Goal: Task Accomplishment & Management: Manage account settings

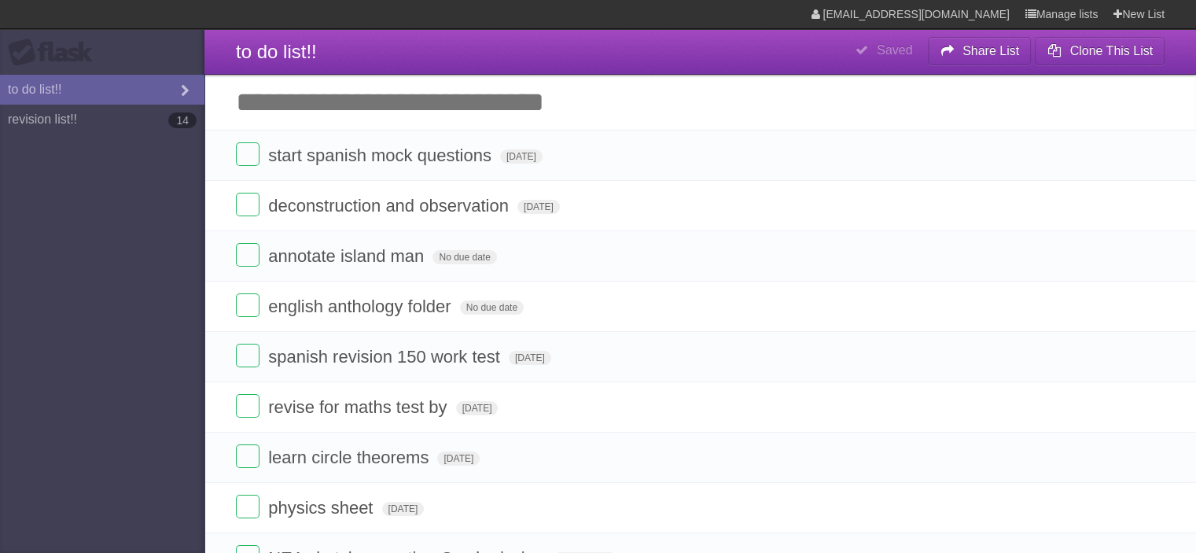
click at [101, 139] on aside "Flask to do list!! revision list!! 14" at bounding box center [102, 276] width 204 height 553
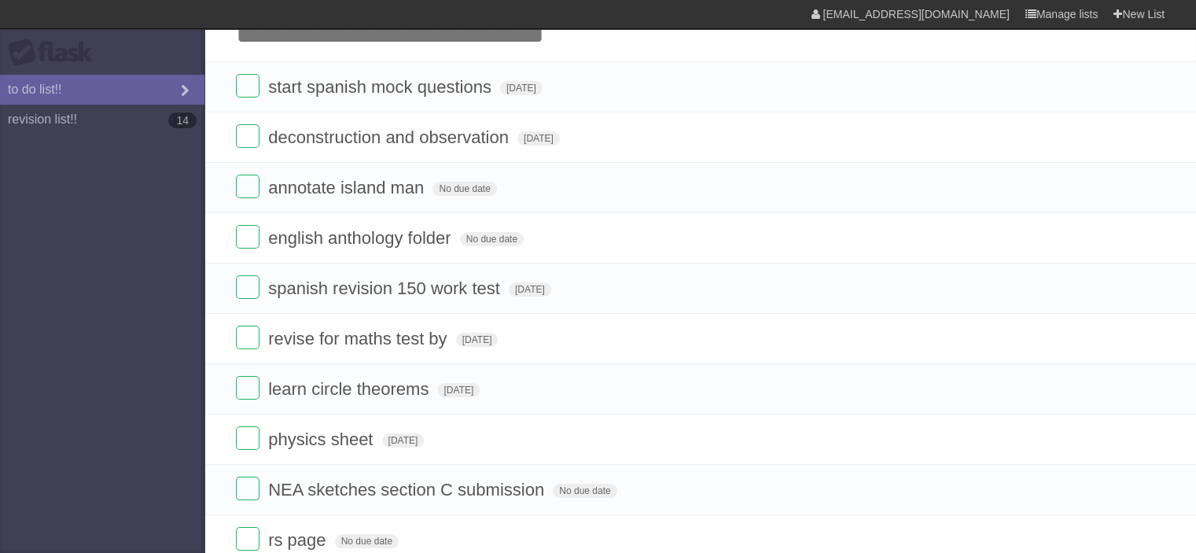
scroll to position [72, 0]
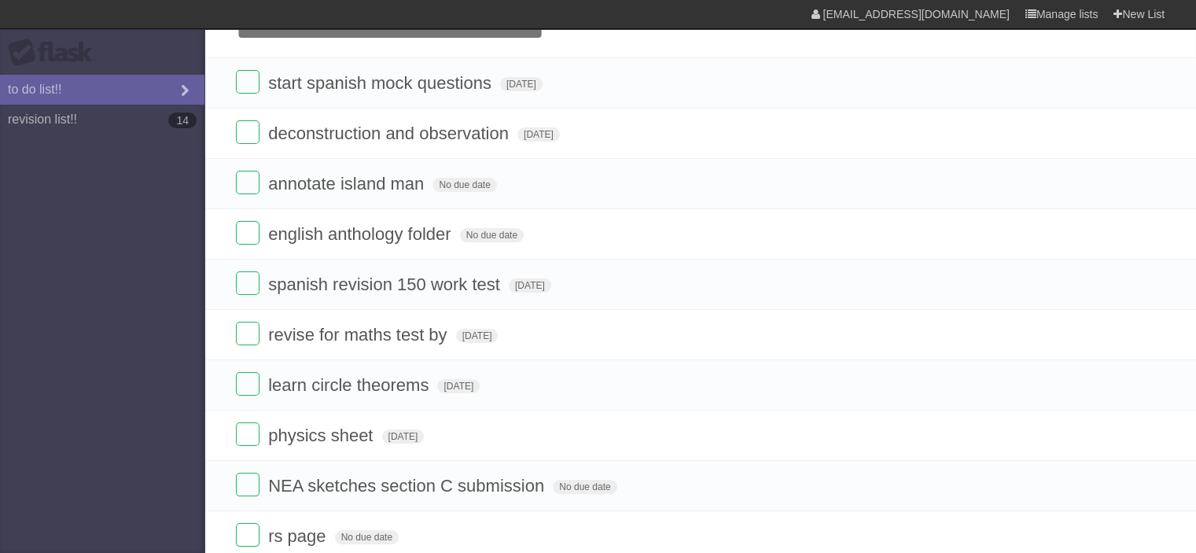
click at [1143, 279] on icon at bounding box center [1150, 284] width 22 height 26
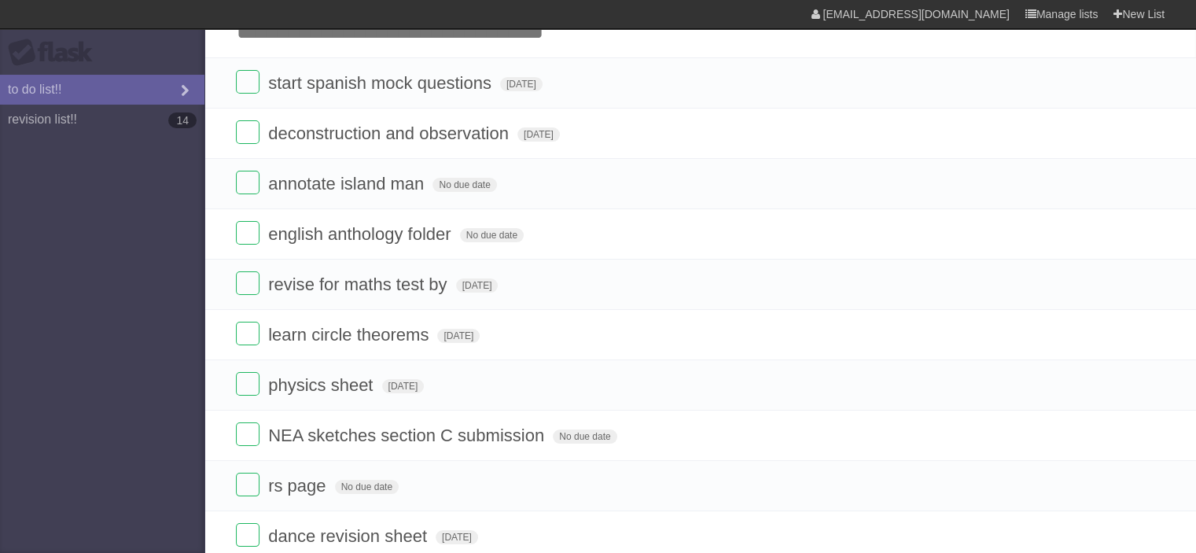
drag, startPoint x: 1148, startPoint y: 336, endPoint x: 649, endPoint y: 53, distance: 573.4
click at [1137, 340] on link at bounding box center [1150, 335] width 30 height 26
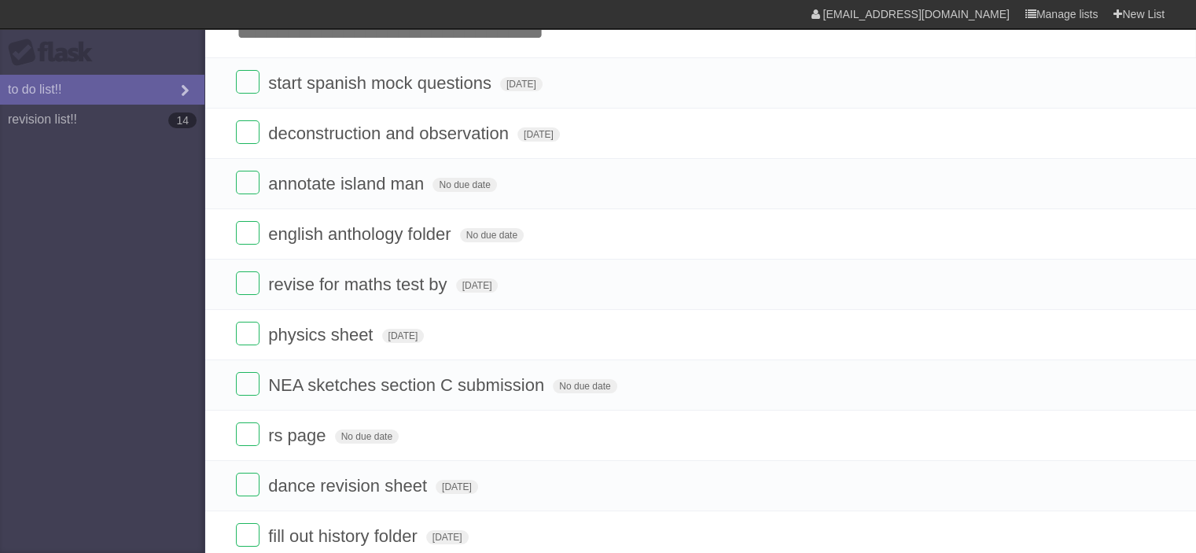
click at [1154, 281] on icon at bounding box center [1150, 284] width 22 height 26
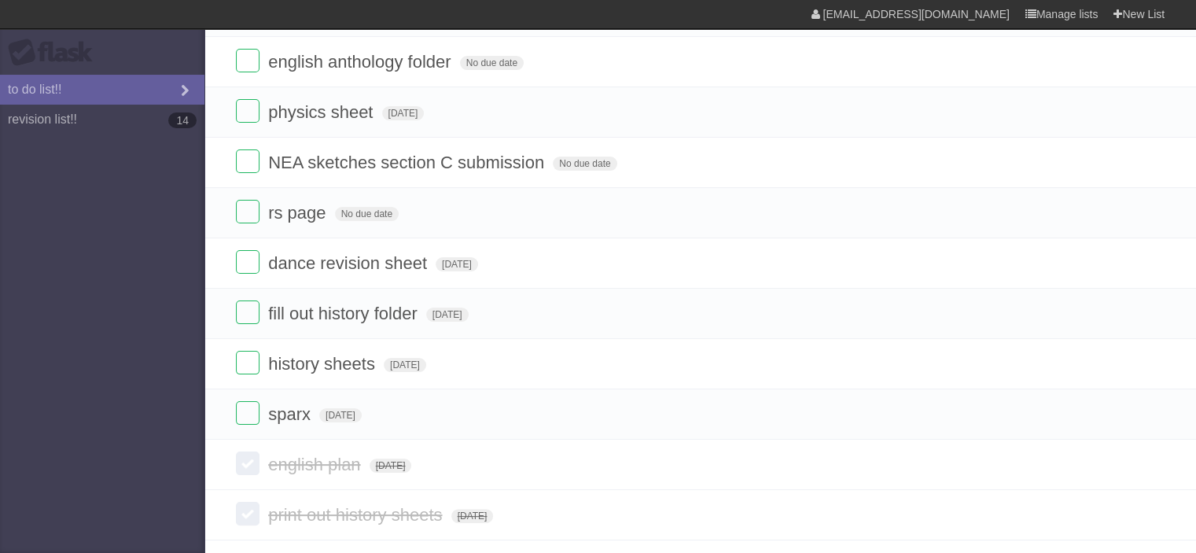
scroll to position [0, 0]
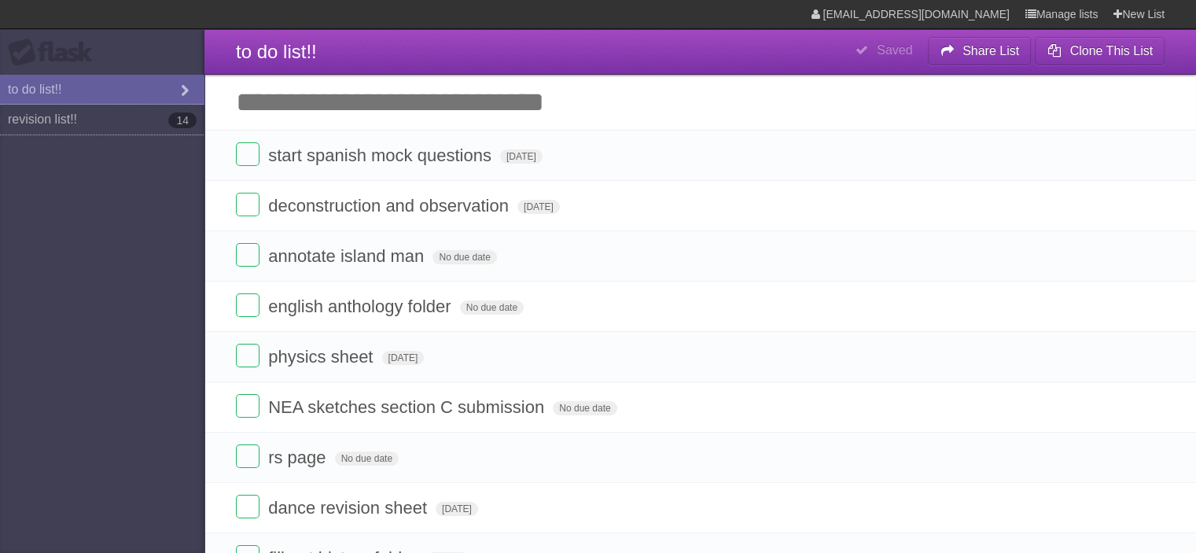
click at [44, 127] on link "revision list!! 14" at bounding box center [102, 120] width 204 height 30
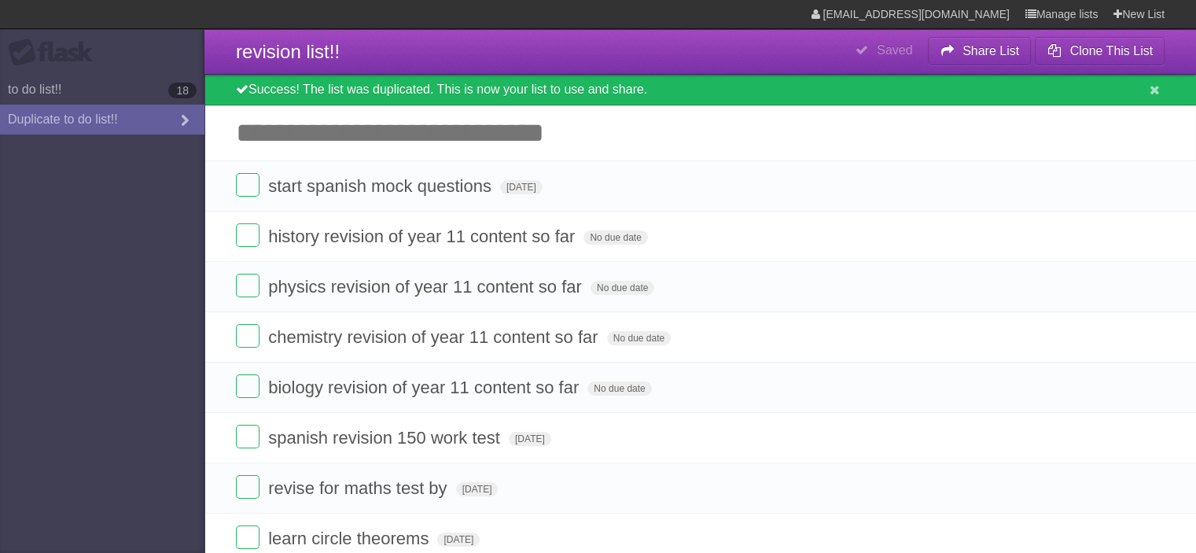
type span "[DATE]"
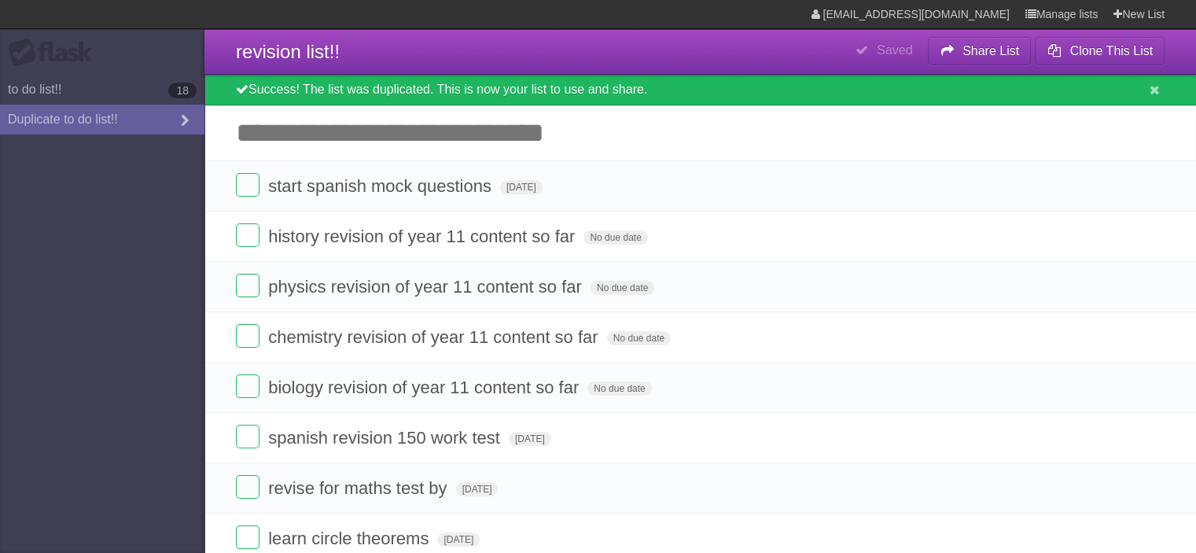
type span "[DATE]"
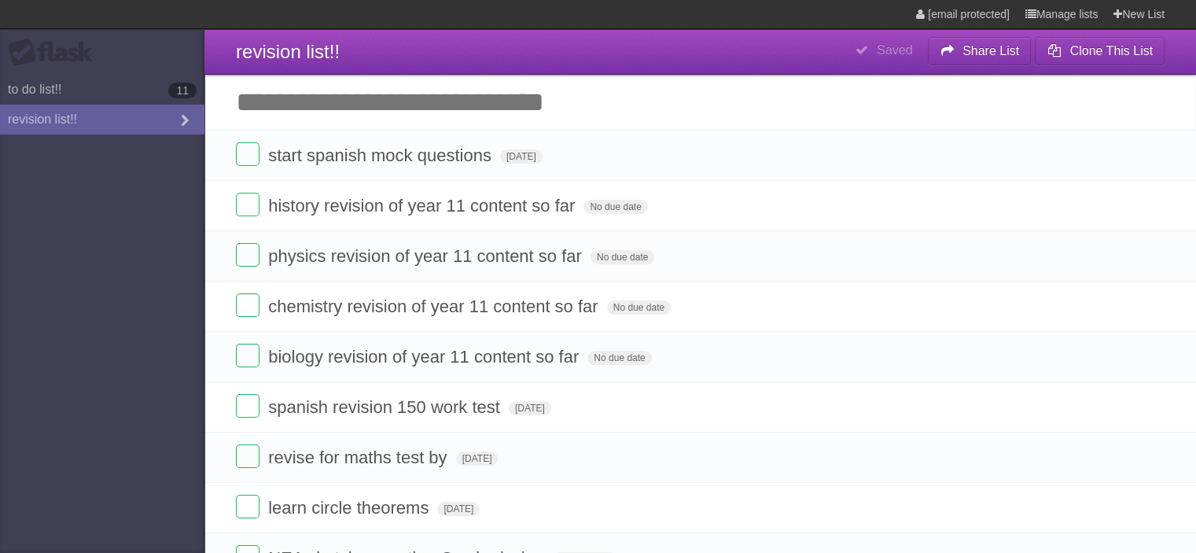
type span "[DATE]"
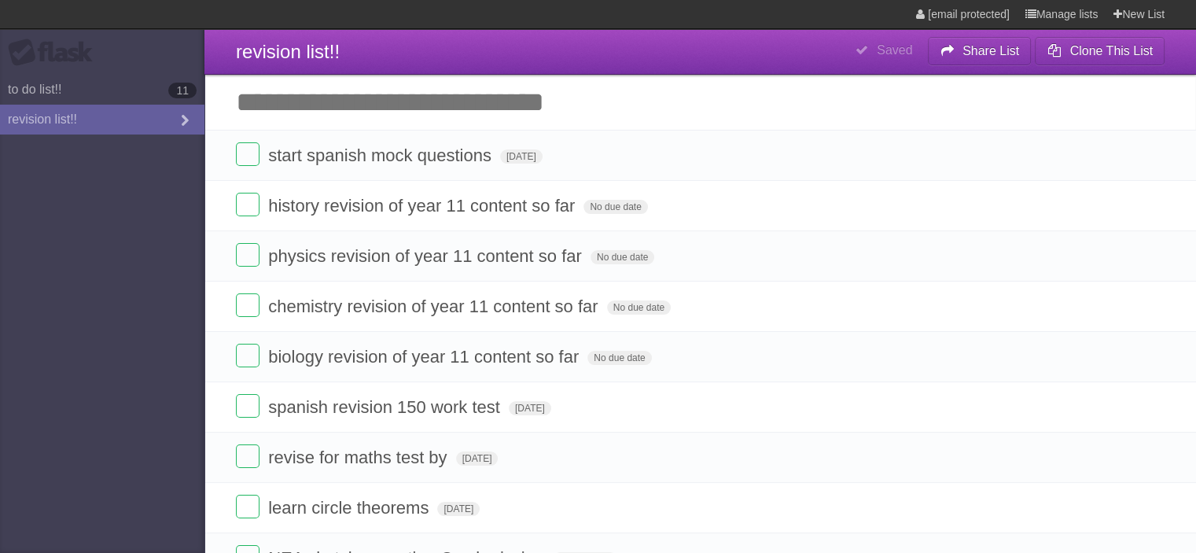
type span "[DATE]"
click at [153, 90] on link "to do list!! 11" at bounding box center [102, 90] width 204 height 30
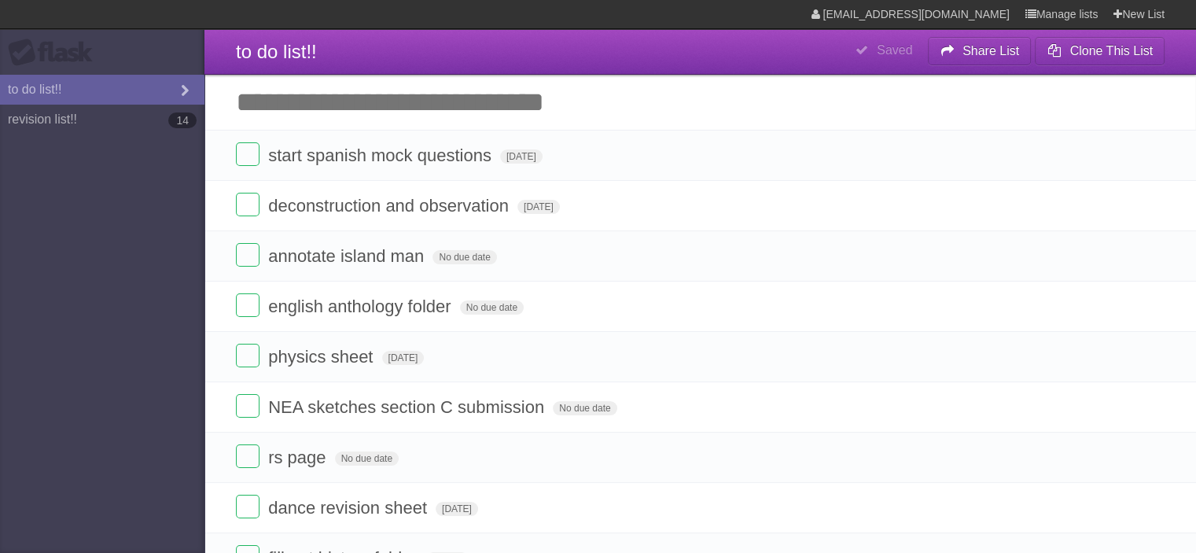
type span "[DATE]"
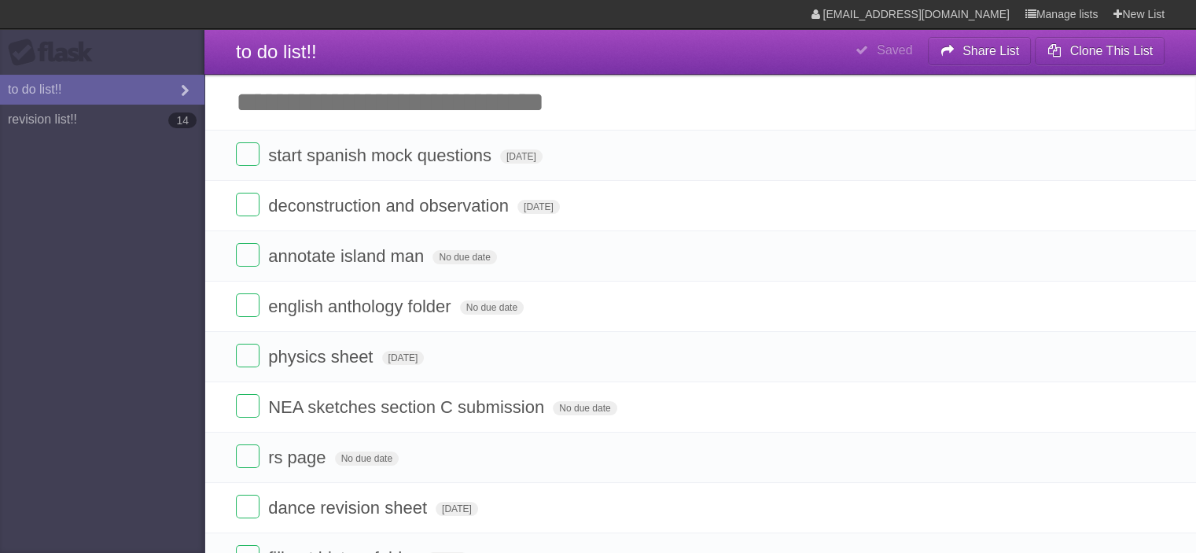
type span "[DATE]"
click at [91, 109] on link "revision list!! 14" at bounding box center [102, 120] width 204 height 30
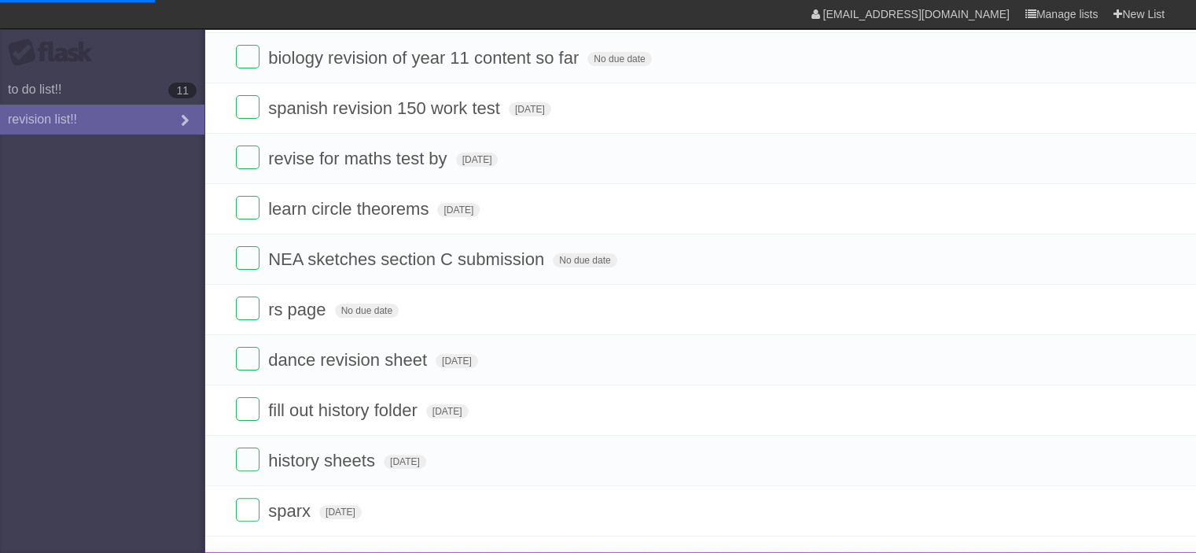
scroll to position [157, 0]
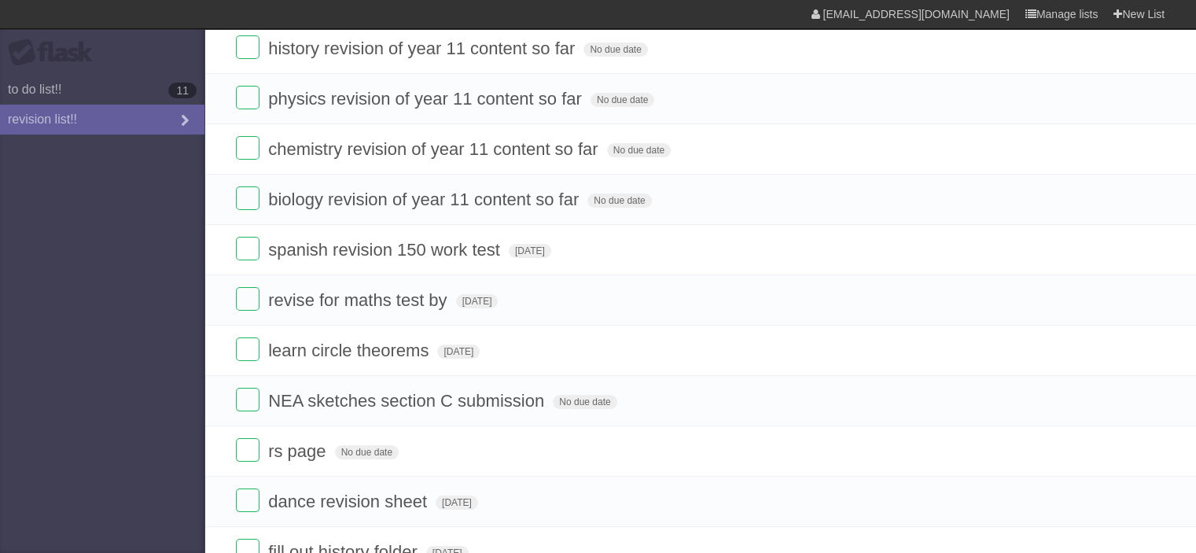
type span "[DATE]"
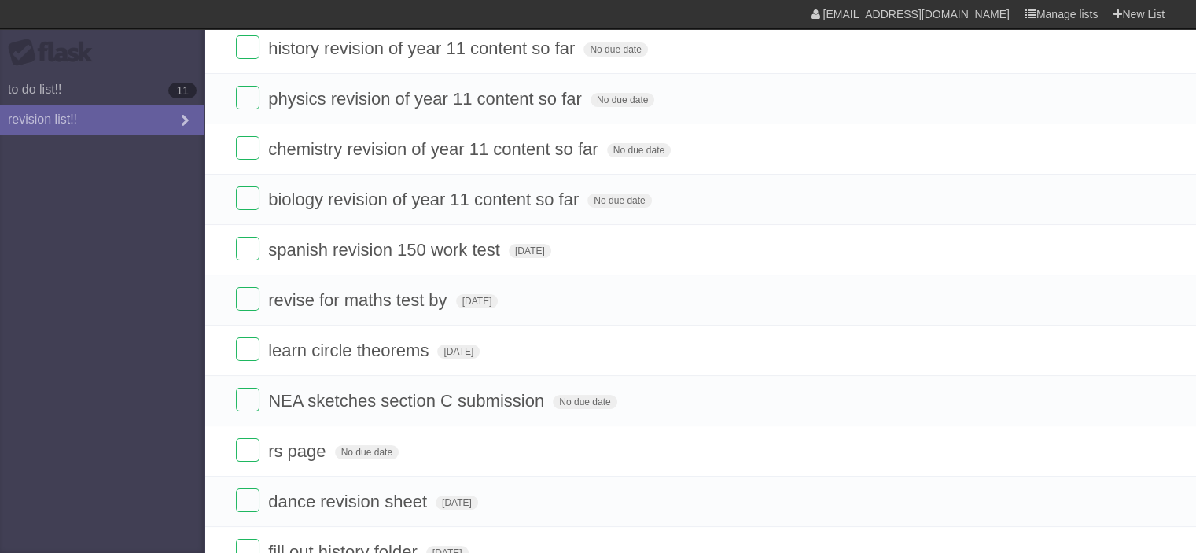
type span "[DATE]"
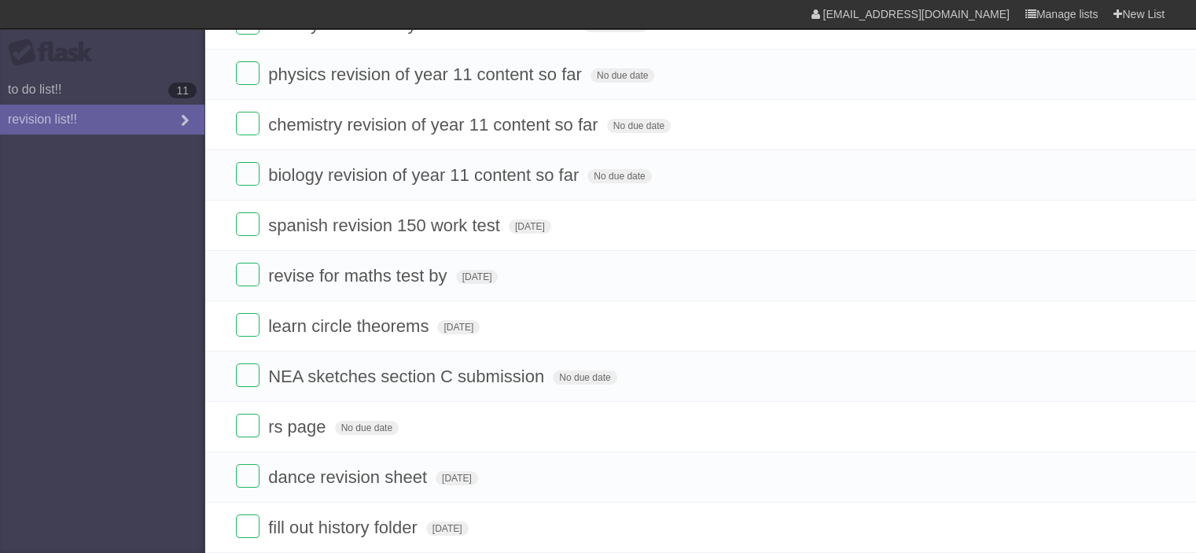
scroll to position [182, 0]
click at [1151, 375] on icon at bounding box center [1150, 375] width 22 height 26
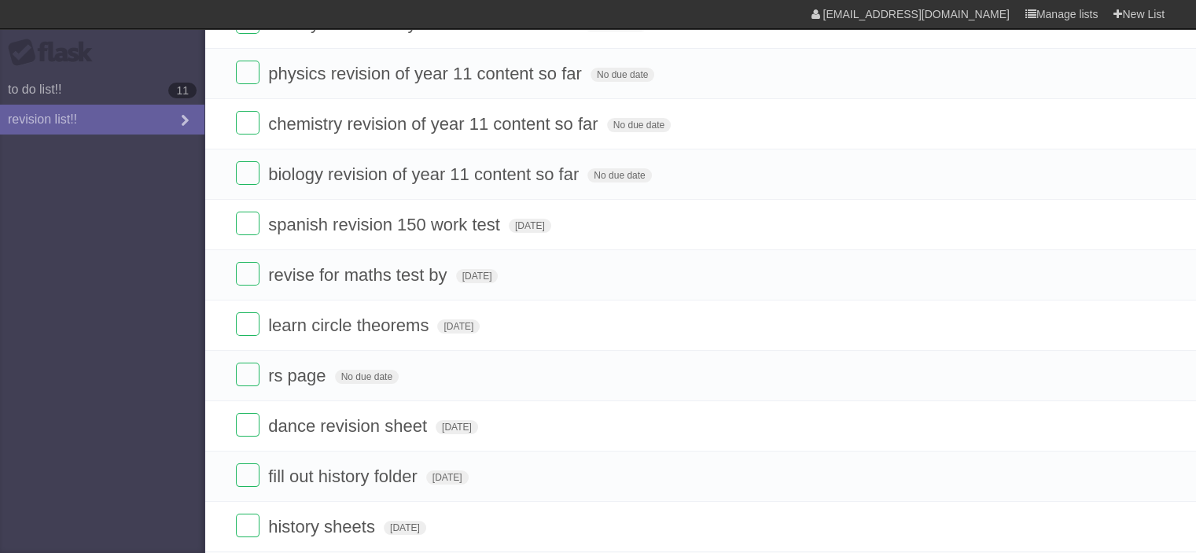
click at [1146, 372] on icon at bounding box center [1150, 375] width 22 height 26
click at [1145, 522] on icon at bounding box center [1150, 526] width 22 height 26
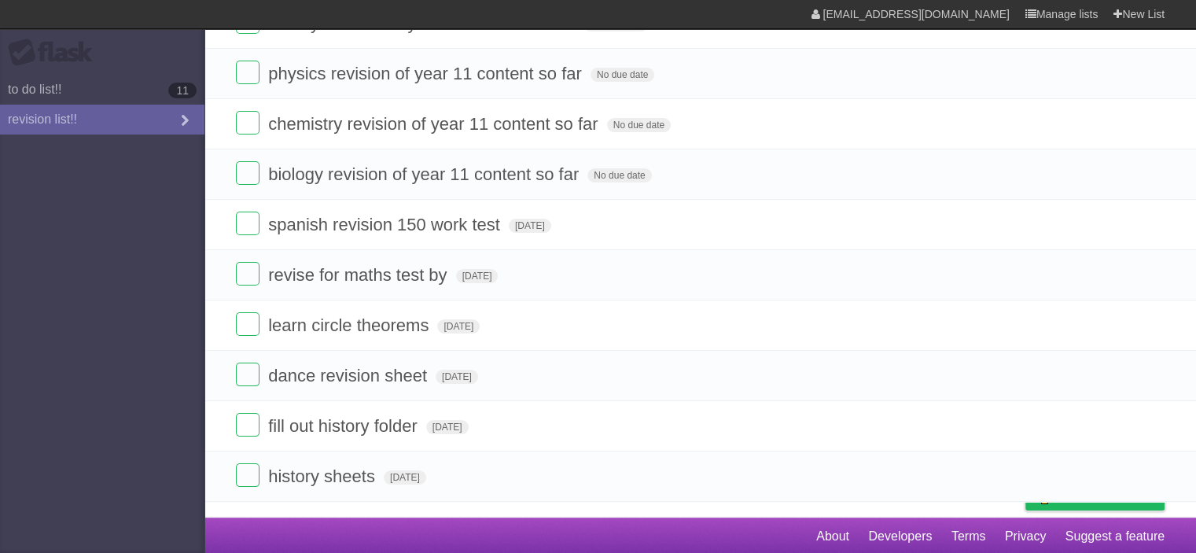
click at [1151, 471] on icon at bounding box center [1150, 476] width 22 height 26
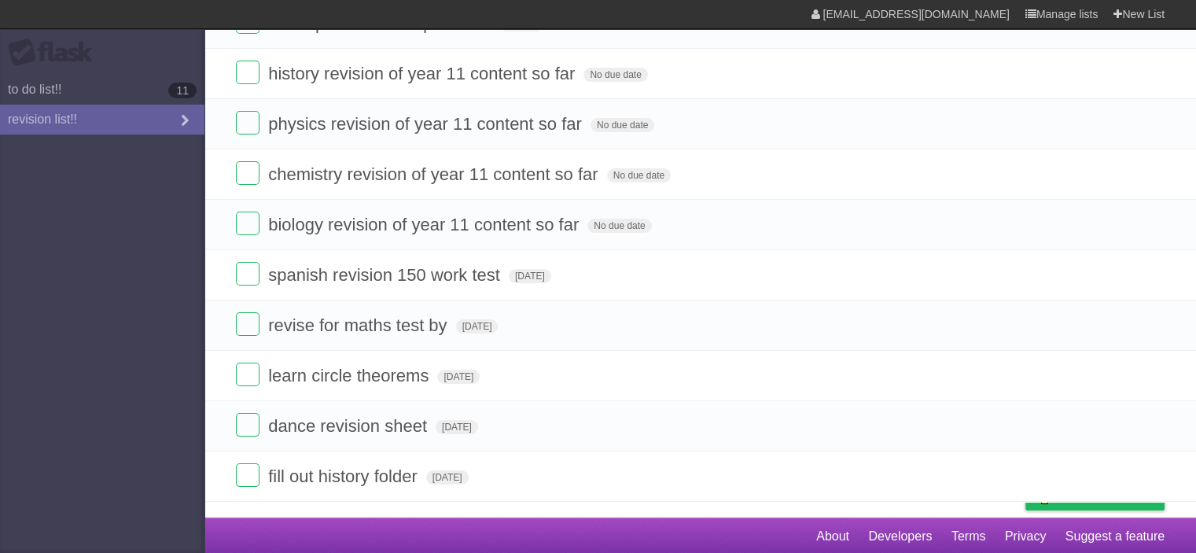
click at [1152, 477] on icon at bounding box center [1150, 476] width 22 height 26
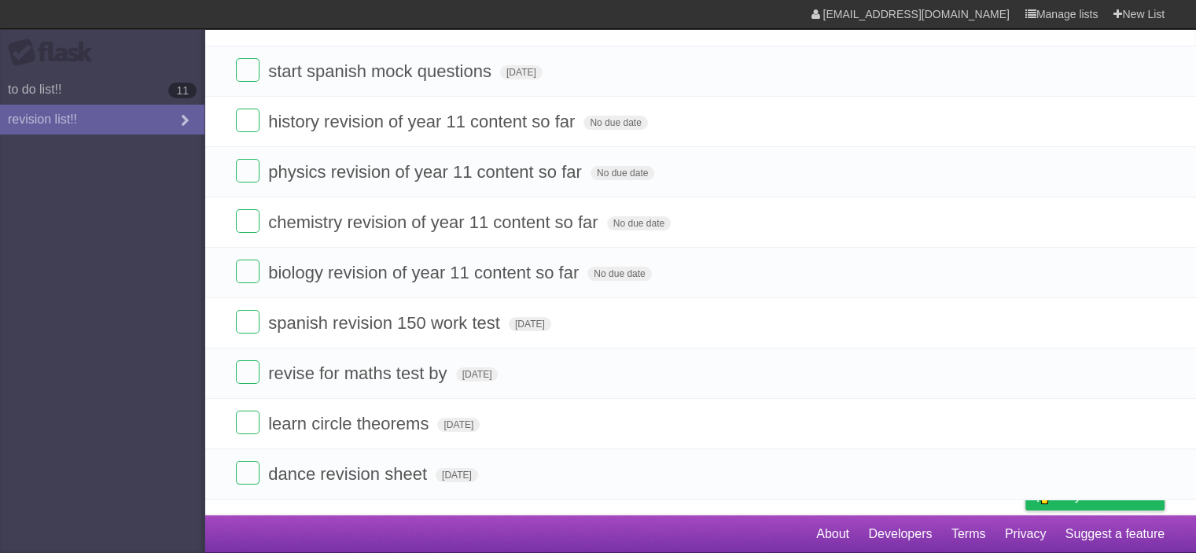
scroll to position [83, 0]
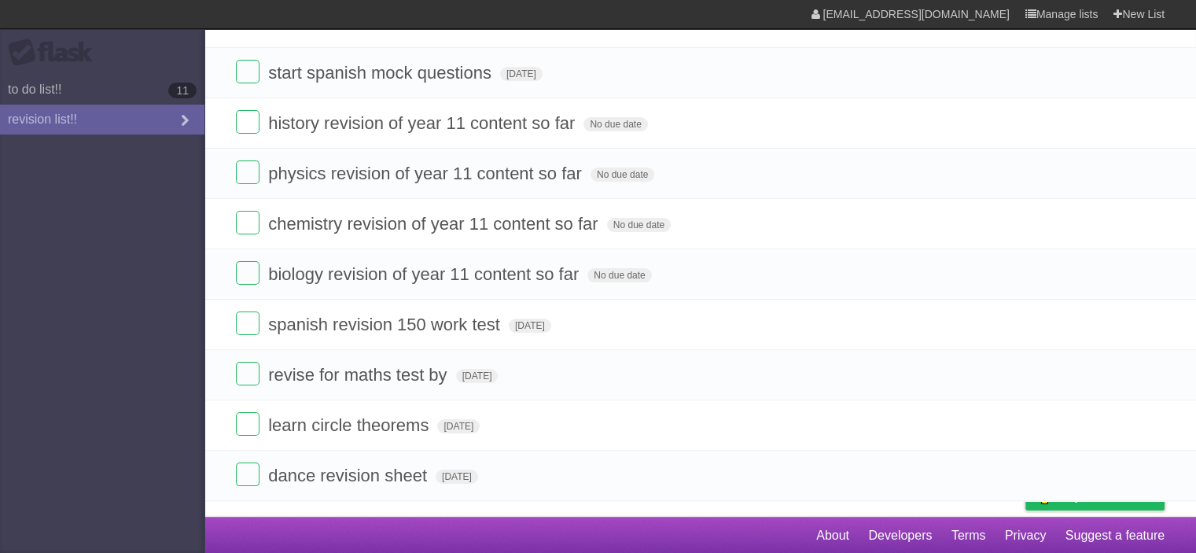
click at [1148, 470] on icon at bounding box center [1150, 475] width 22 height 26
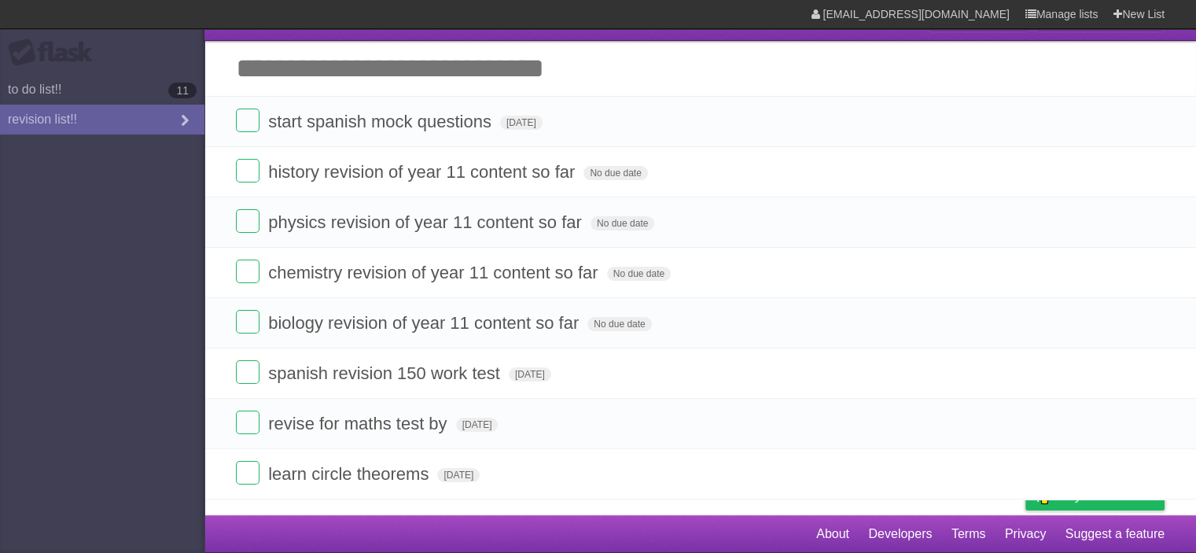
scroll to position [32, 0]
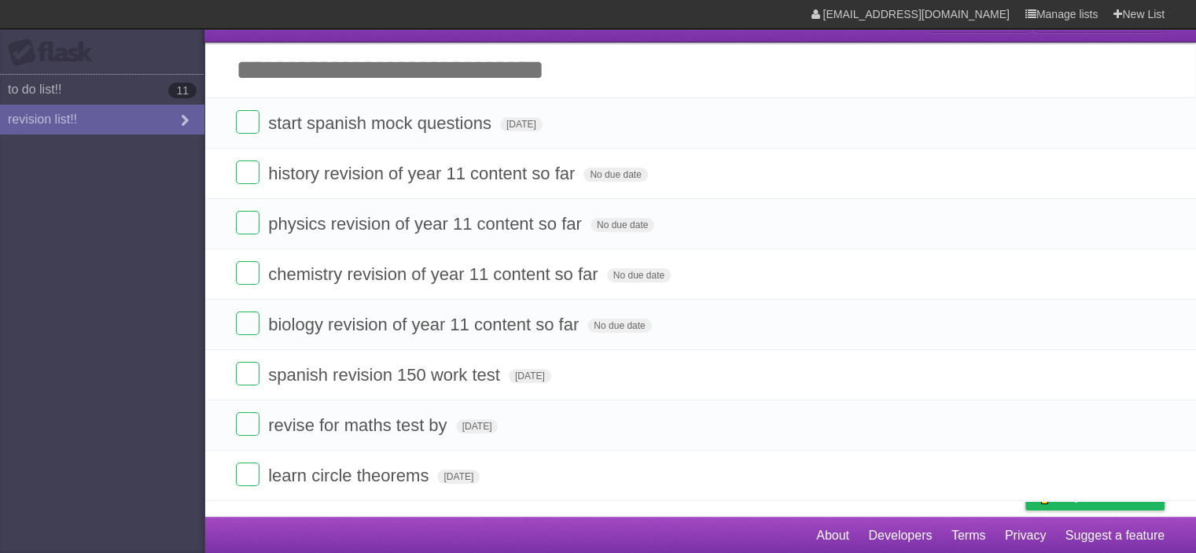
click at [49, 101] on link "to do list!! 11" at bounding box center [102, 90] width 204 height 30
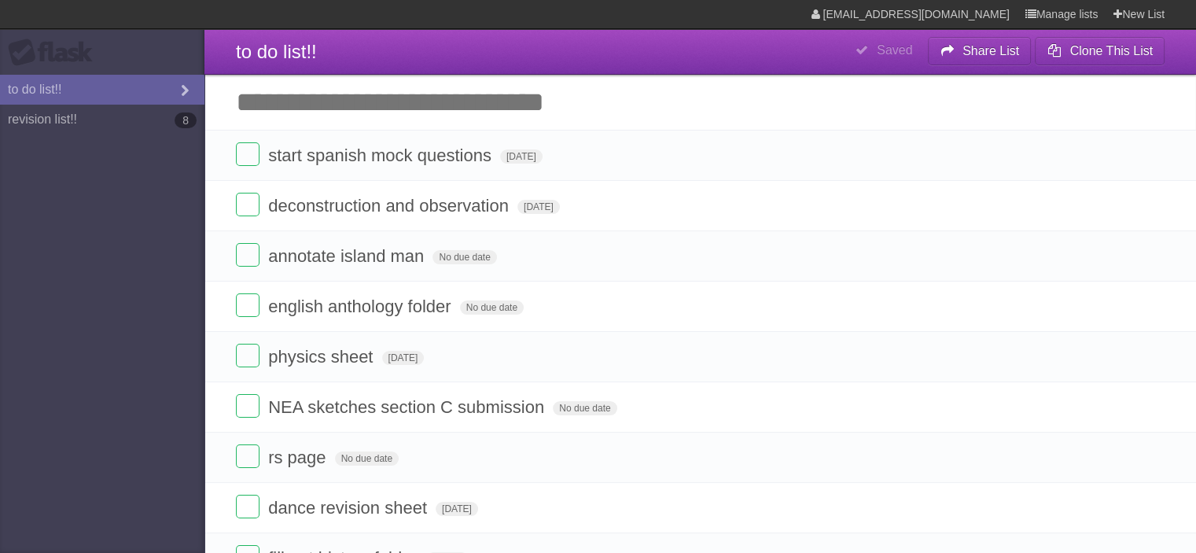
type span "[DATE]"
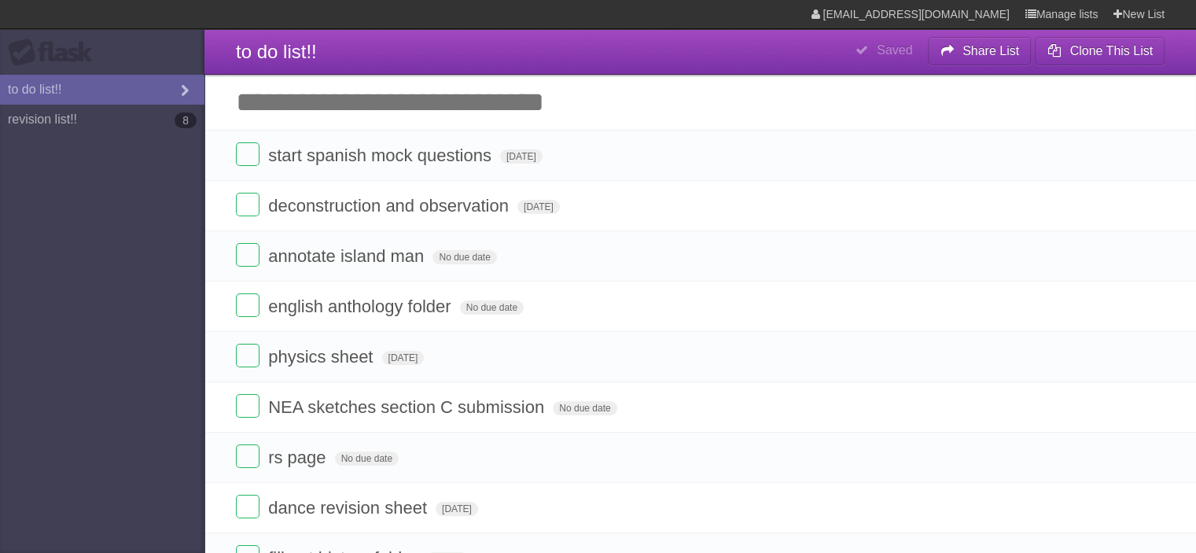
type span "[DATE]"
click at [142, 125] on link "revision list!! 8" at bounding box center [102, 120] width 204 height 30
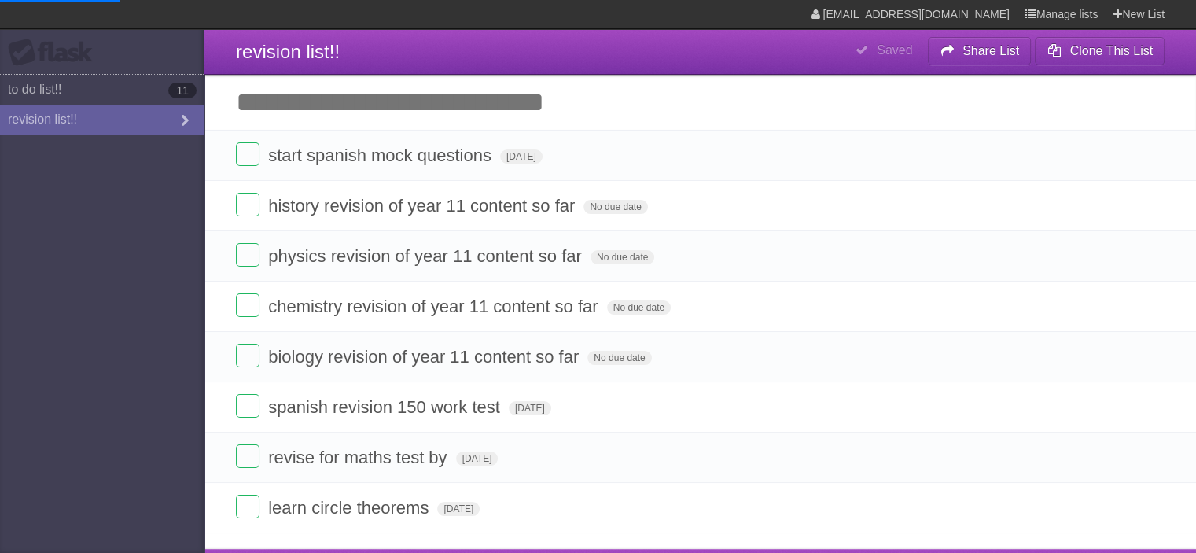
click at [133, 98] on link "to do list!! 11" at bounding box center [102, 90] width 204 height 30
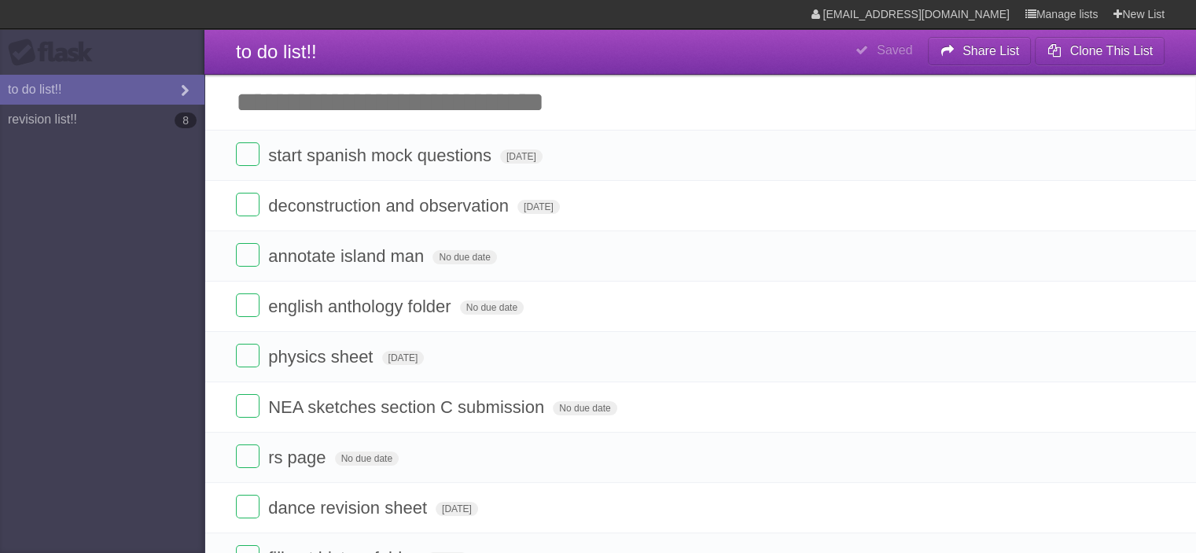
type span "[DATE]"
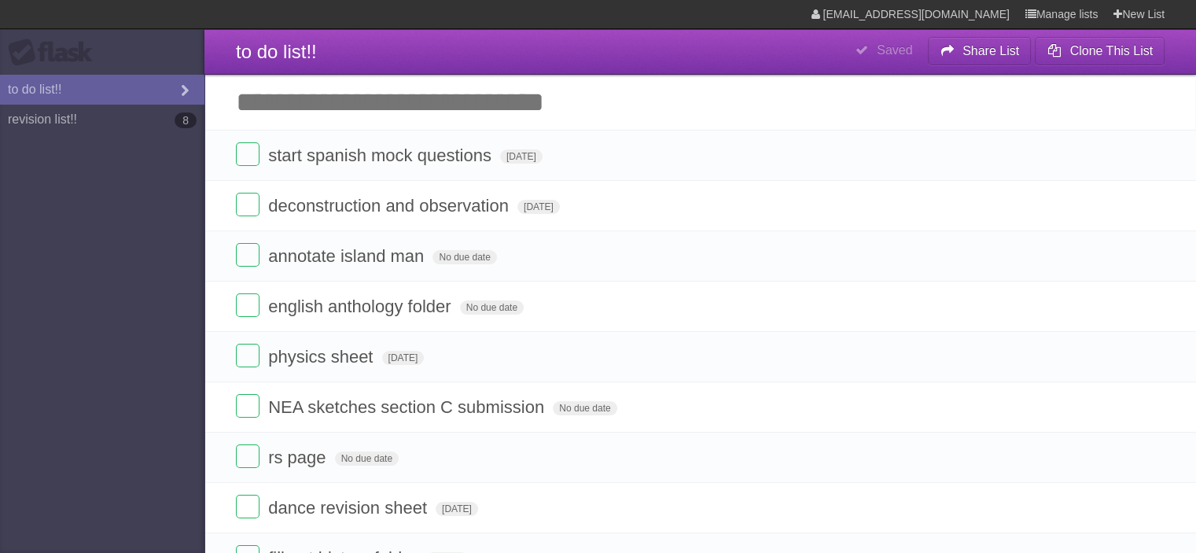
type span "[DATE]"
click at [133, 133] on link "revision list!! 8" at bounding box center [102, 120] width 204 height 30
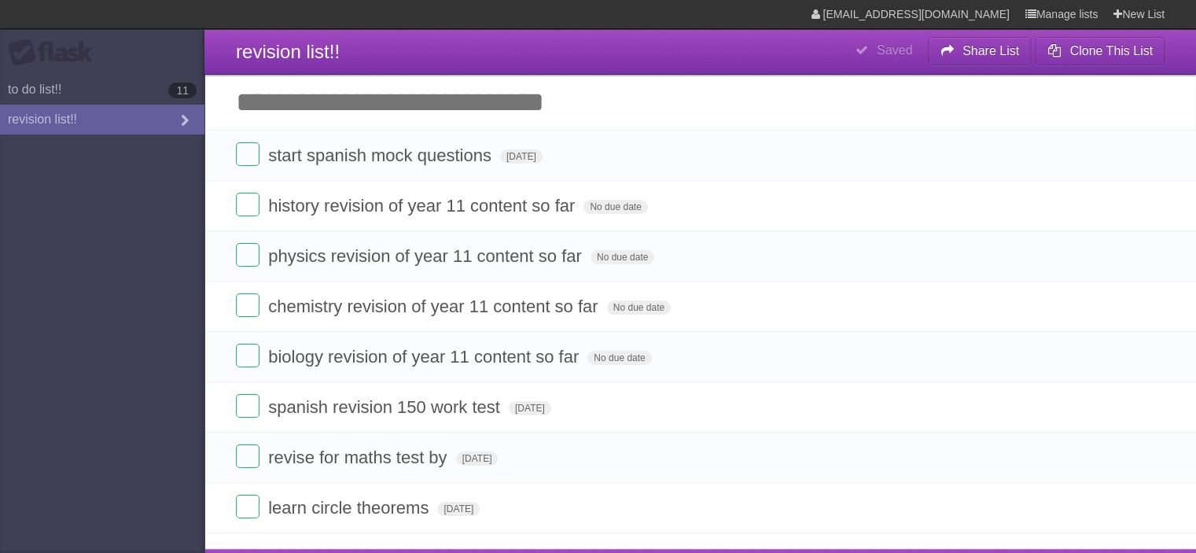
type span "[DATE]"
click at [1149, 153] on icon at bounding box center [1150, 155] width 22 height 26
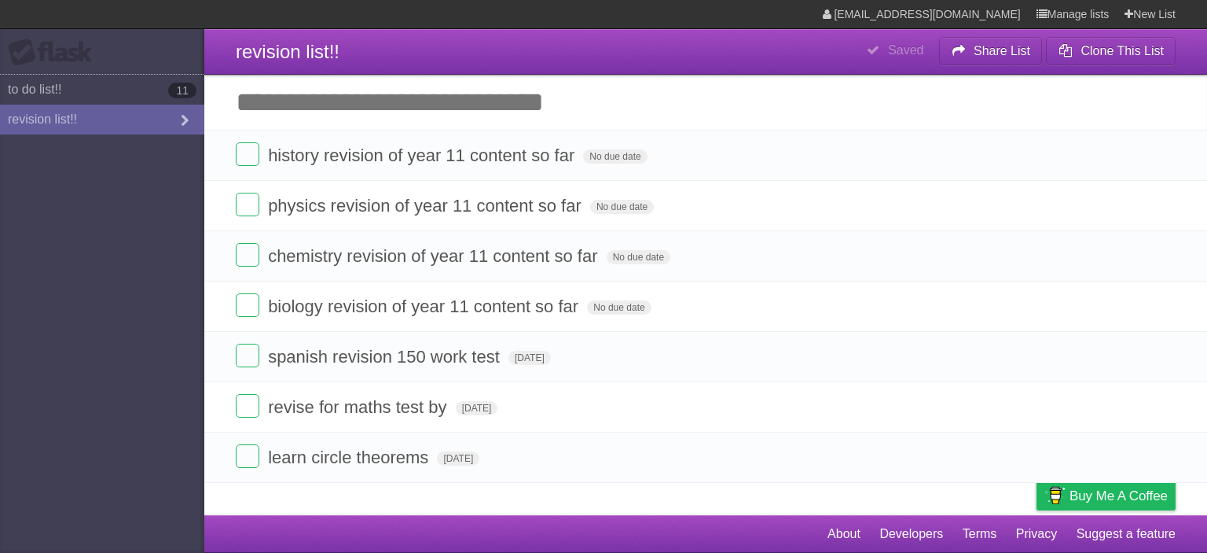
click at [60, 97] on link "to do list!! 11" at bounding box center [102, 90] width 204 height 30
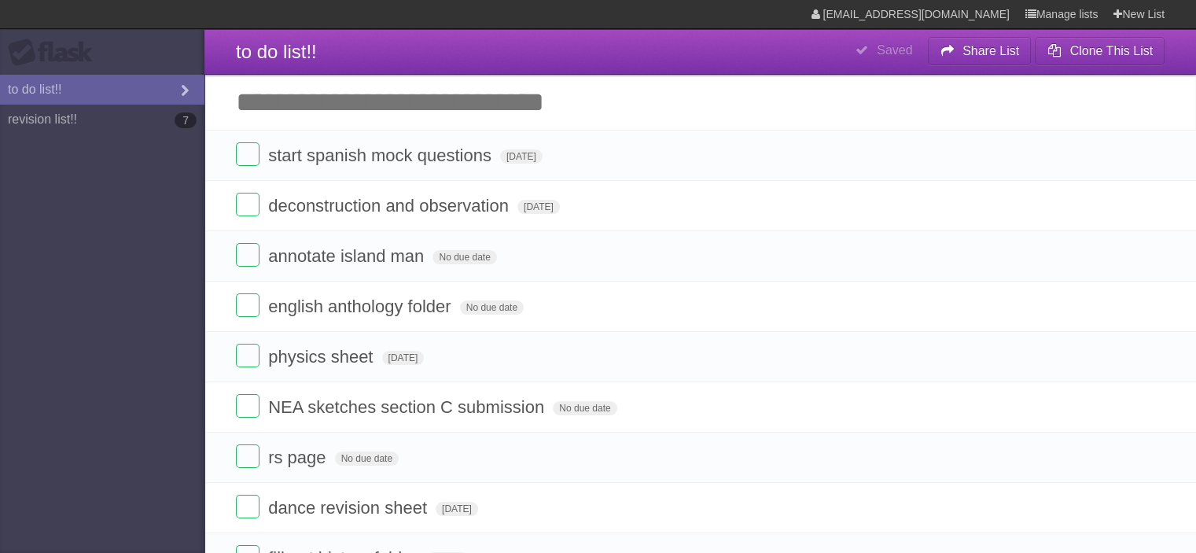
type span "[DATE]"
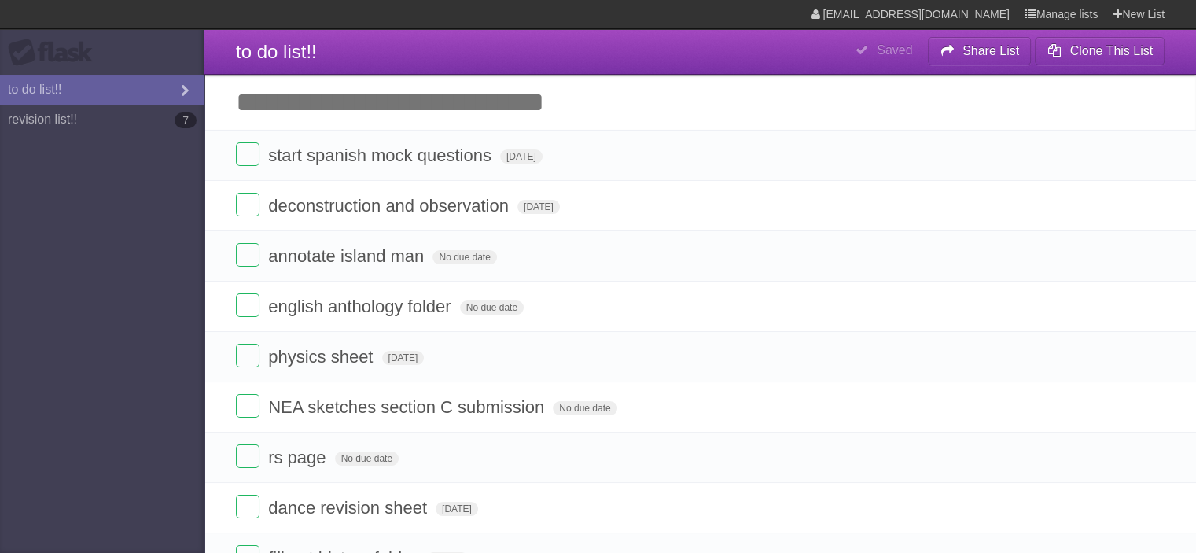
type span "[DATE]"
